Goal: Check status: Check status

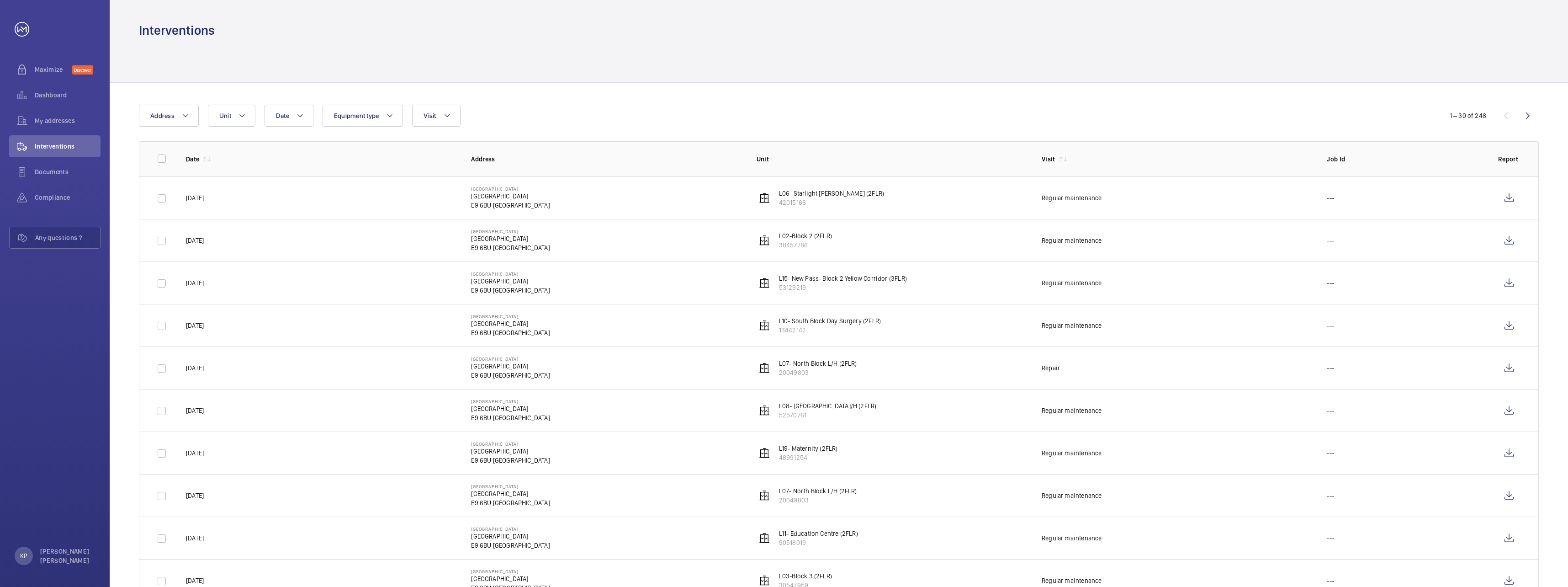
scroll to position [887, 0]
